Goal: Task Accomplishment & Management: Manage account settings

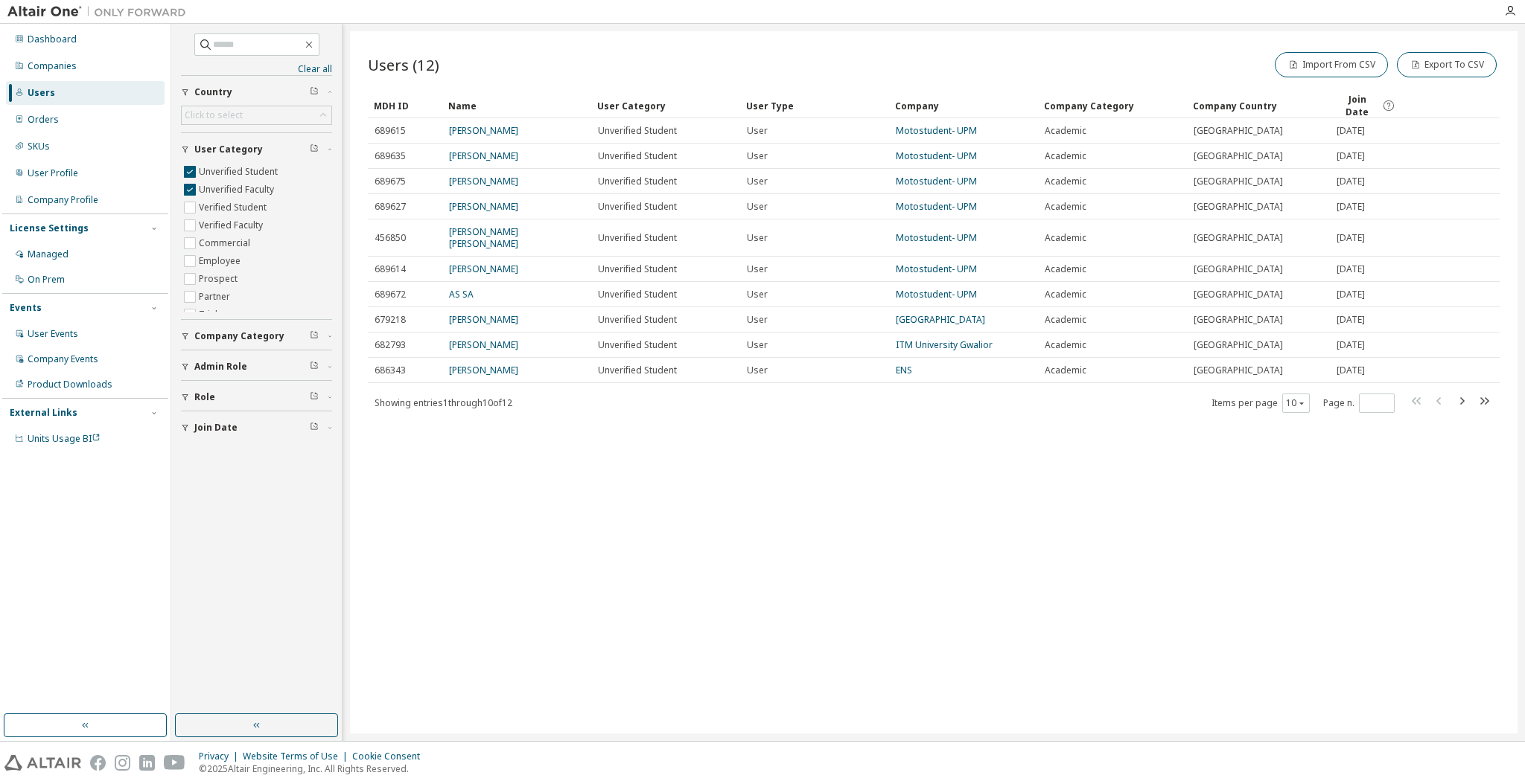
click at [742, 459] on div "Users (12) Import From CSV Export To CSV Clear Load Save Save As Field Operator…" at bounding box center [934, 382] width 1168 height 702
click at [1342, 107] on span "Join Date" at bounding box center [1356, 105] width 42 height 25
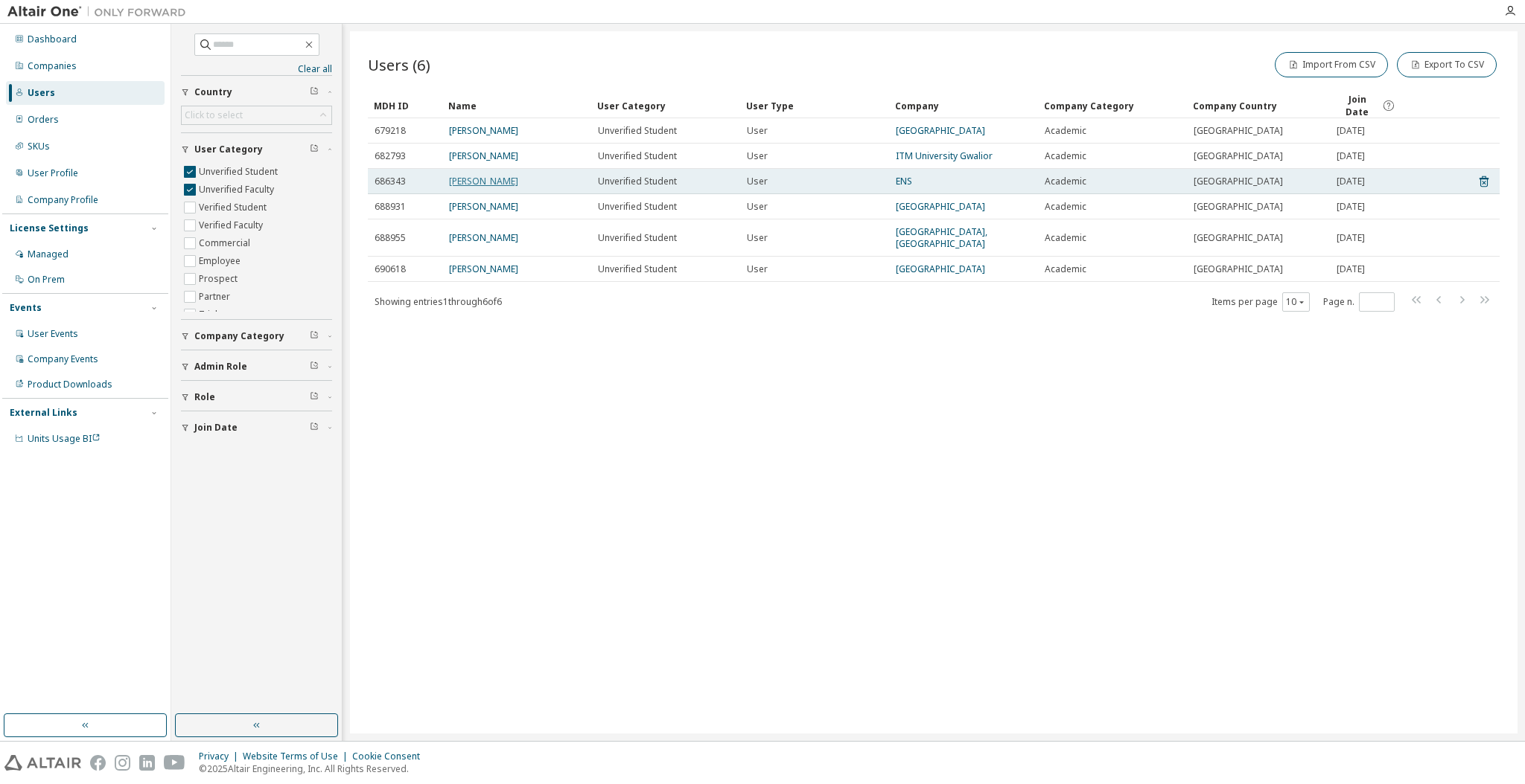
click at [487, 175] on link "simon capern" at bounding box center [483, 181] width 69 height 12
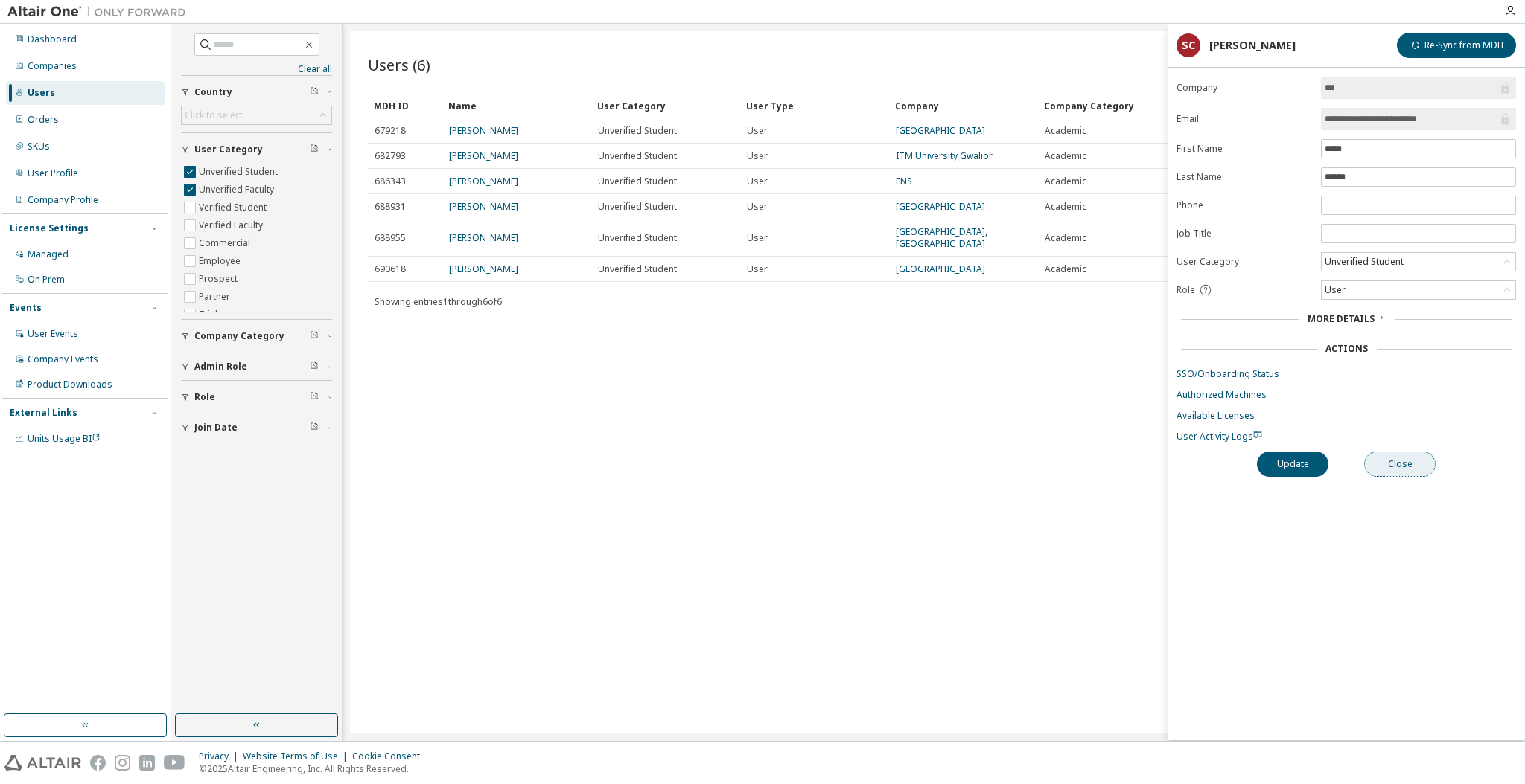
click at [1403, 457] on button "Close" at bounding box center [1400, 464] width 72 height 25
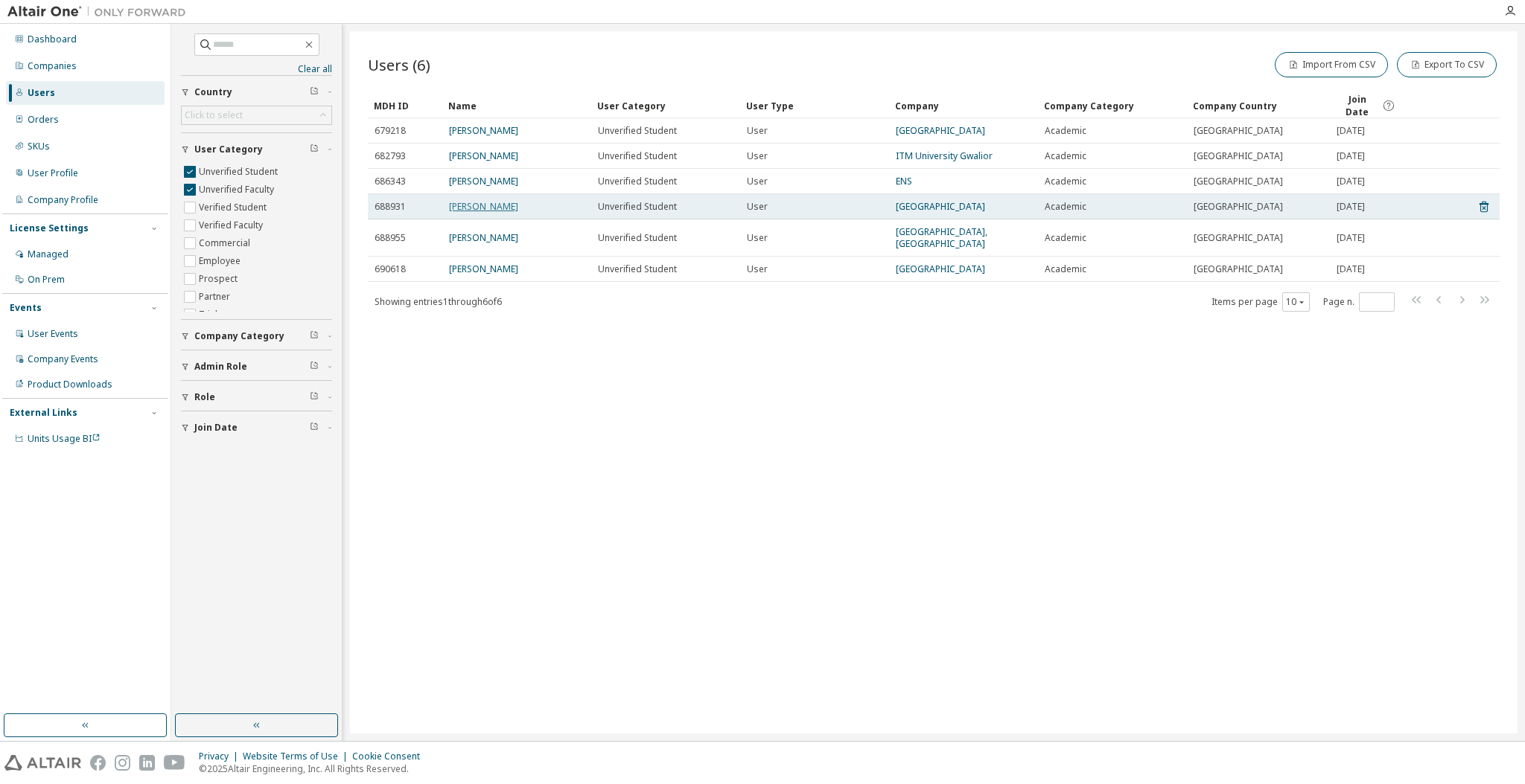
click at [475, 207] on link "Lukas Gallegos" at bounding box center [483, 206] width 69 height 12
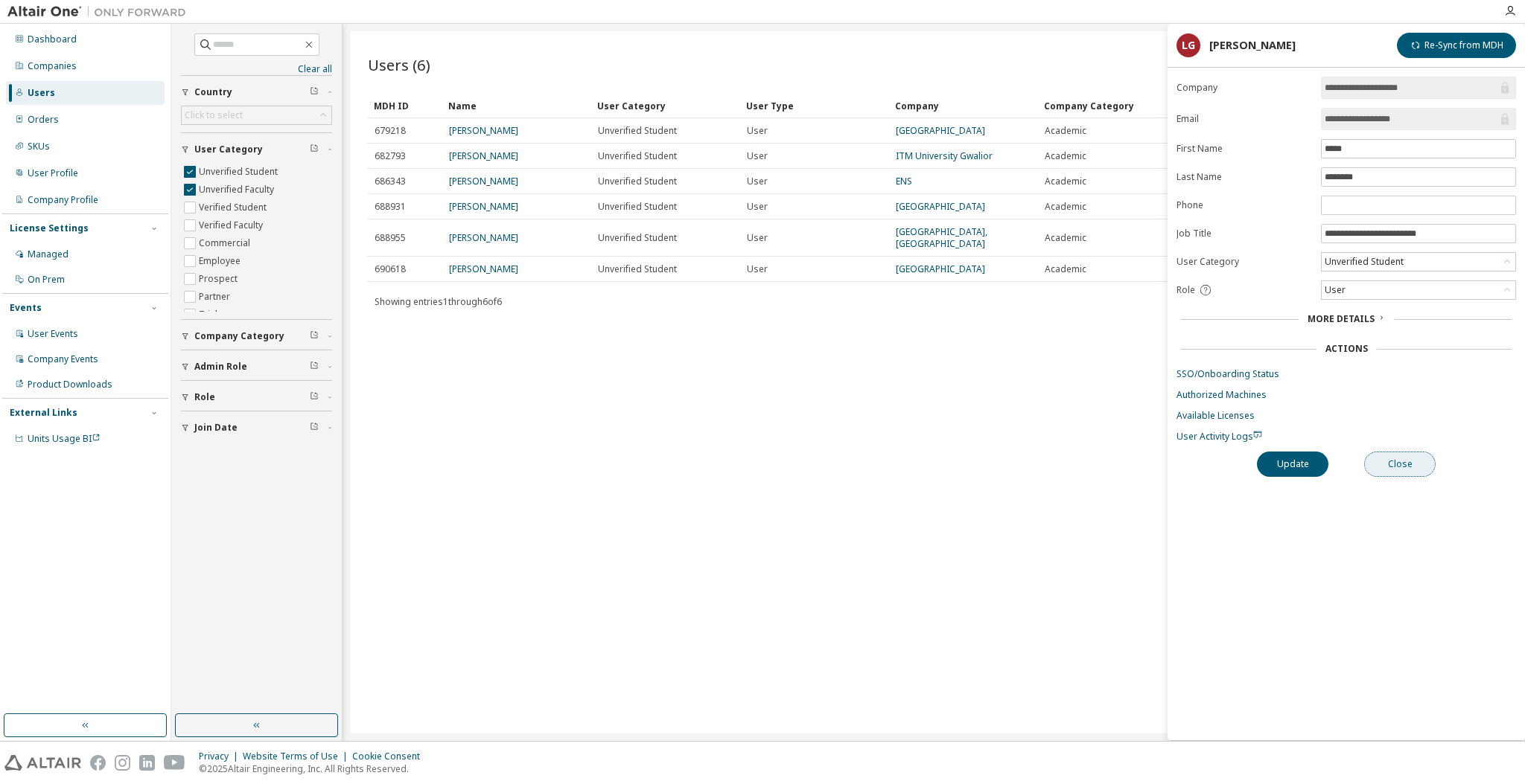
click at [1388, 454] on button "Close" at bounding box center [1400, 464] width 72 height 25
